Goal: Task Accomplishment & Management: Use online tool/utility

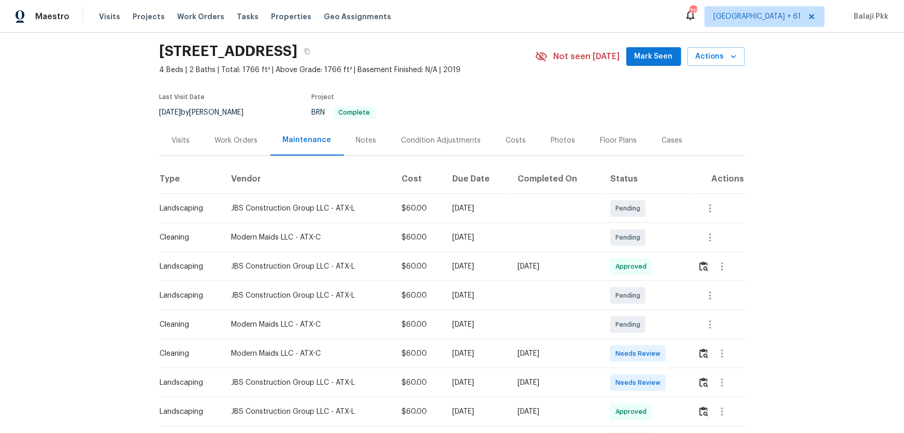
scroll to position [47, 0]
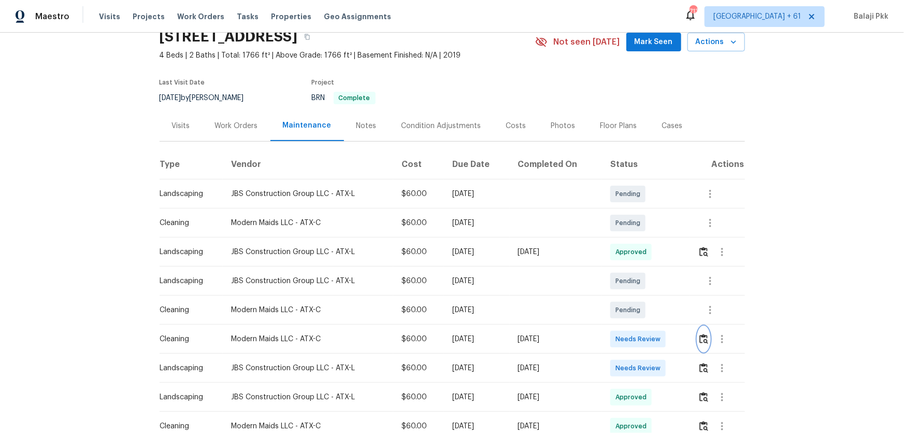
click at [643, 285] on img "button" at bounding box center [703, 339] width 9 height 10
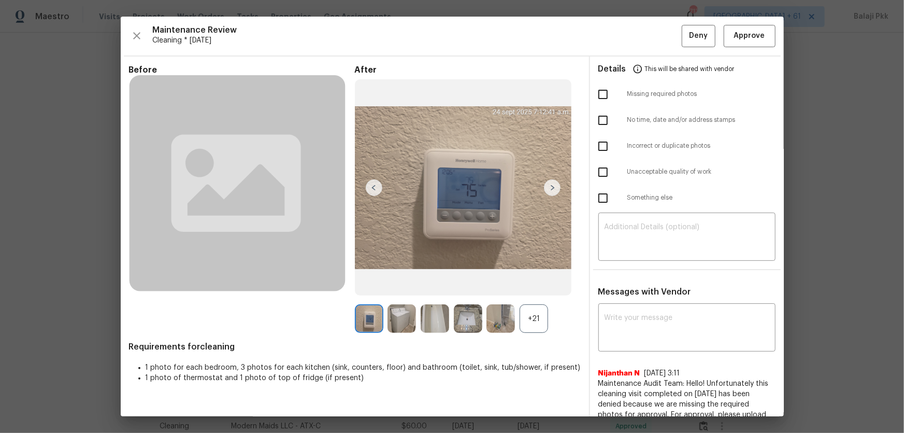
click at [539, 285] on div "+21" at bounding box center [534, 318] width 28 height 28
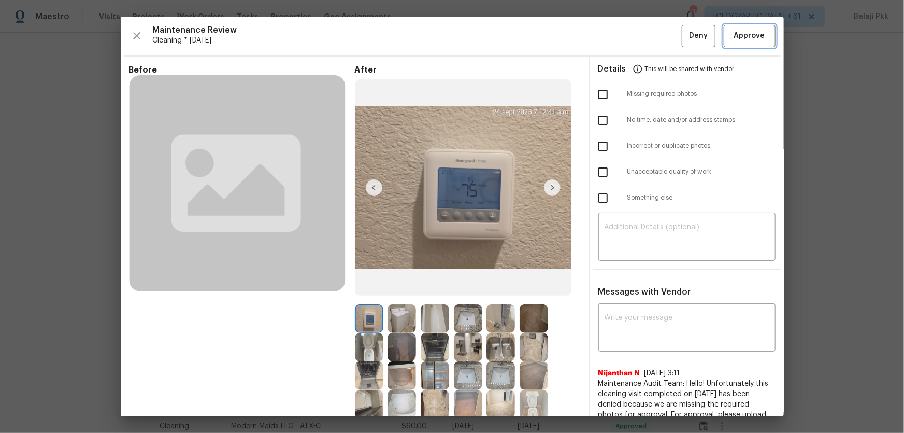
click at [643, 34] on span "Approve" at bounding box center [749, 36] width 31 height 13
click at [643, 34] on div "Maintenance Review Cleaning * [DATE] Deny Approve" at bounding box center [452, 36] width 647 height 22
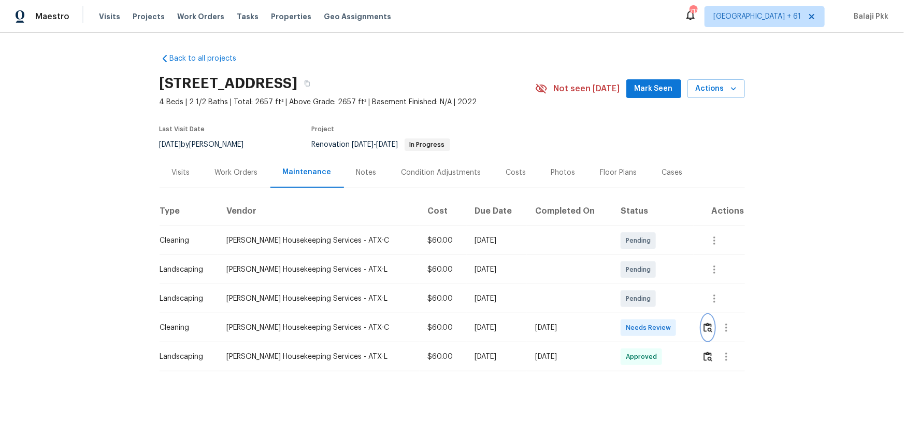
click at [643, 285] on img "button" at bounding box center [708, 327] width 9 height 10
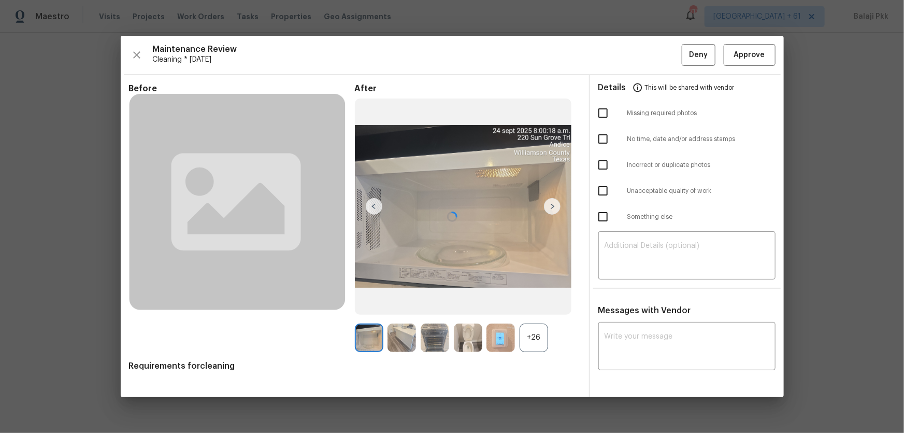
click at [539, 285] on div at bounding box center [452, 216] width 663 height 361
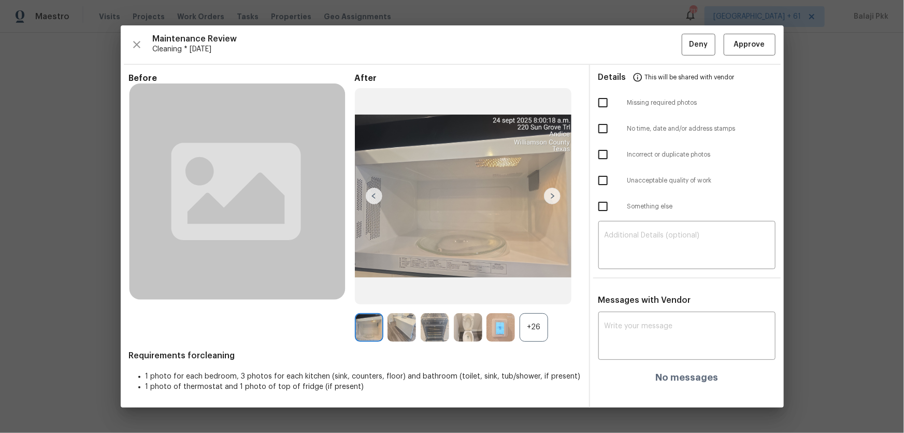
click at [543, 285] on div "+26" at bounding box center [534, 327] width 28 height 28
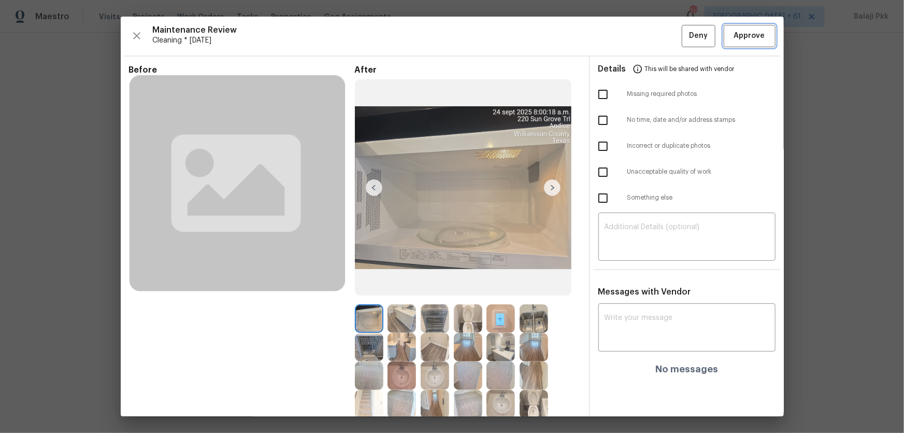
click at [643, 30] on span "Approve" at bounding box center [749, 36] width 31 height 13
